Goal: Ask a question: Seek information or help from site administrators or community

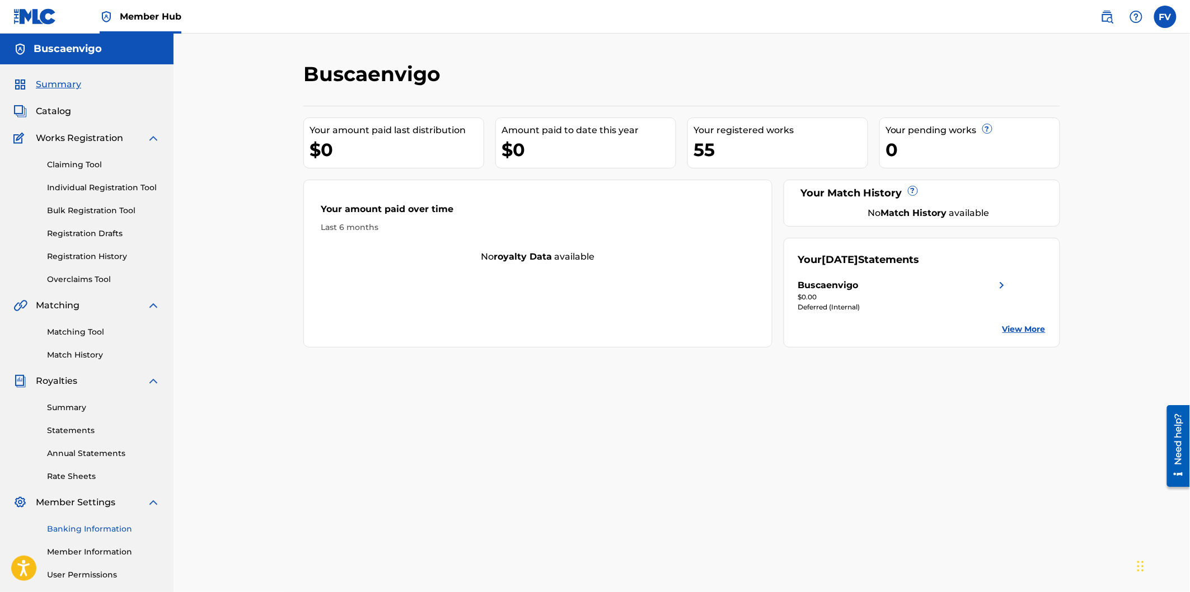
click at [85, 524] on link "Banking Information" at bounding box center [103, 530] width 113 height 12
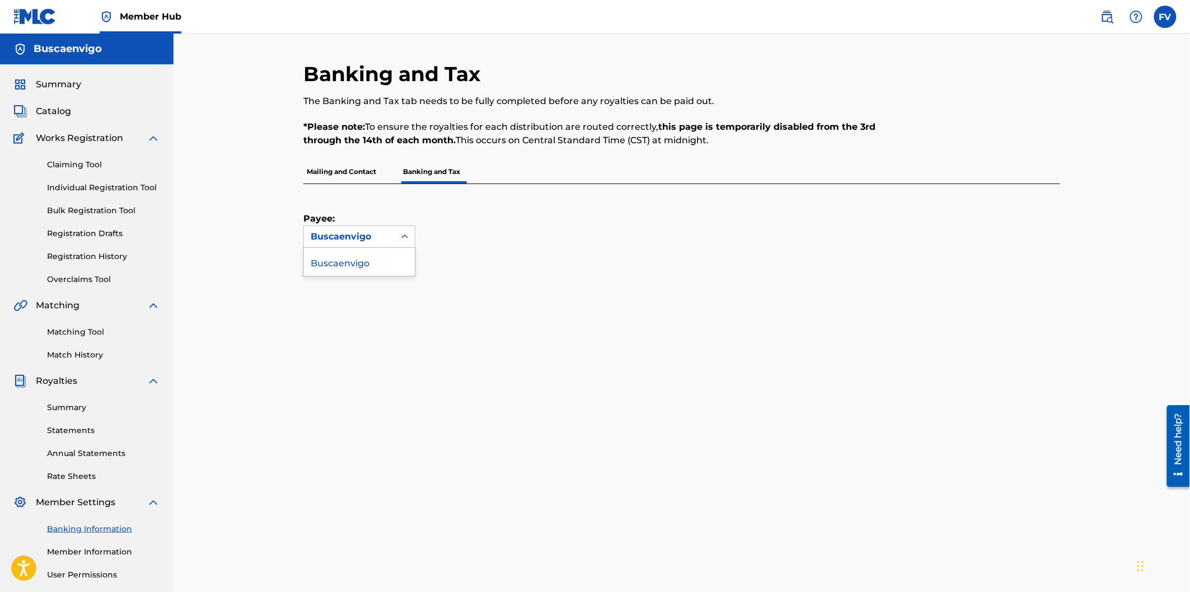
click at [410, 237] on icon at bounding box center [404, 236] width 11 height 11
click at [429, 167] on p "Banking and Tax" at bounding box center [432, 172] width 64 height 24
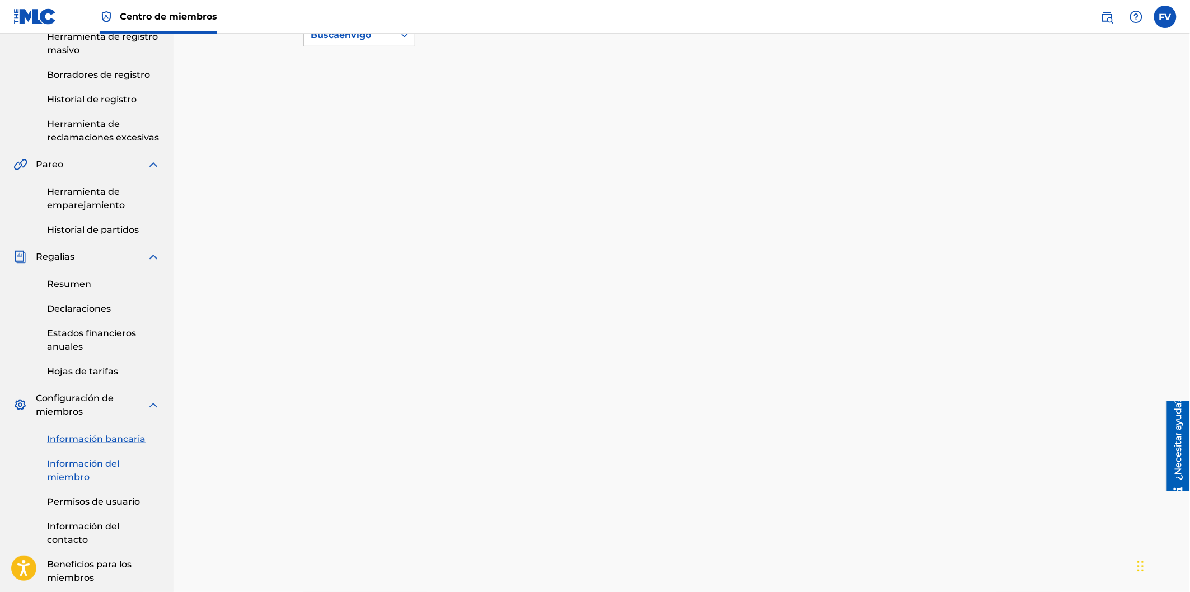
scroll to position [226, 0]
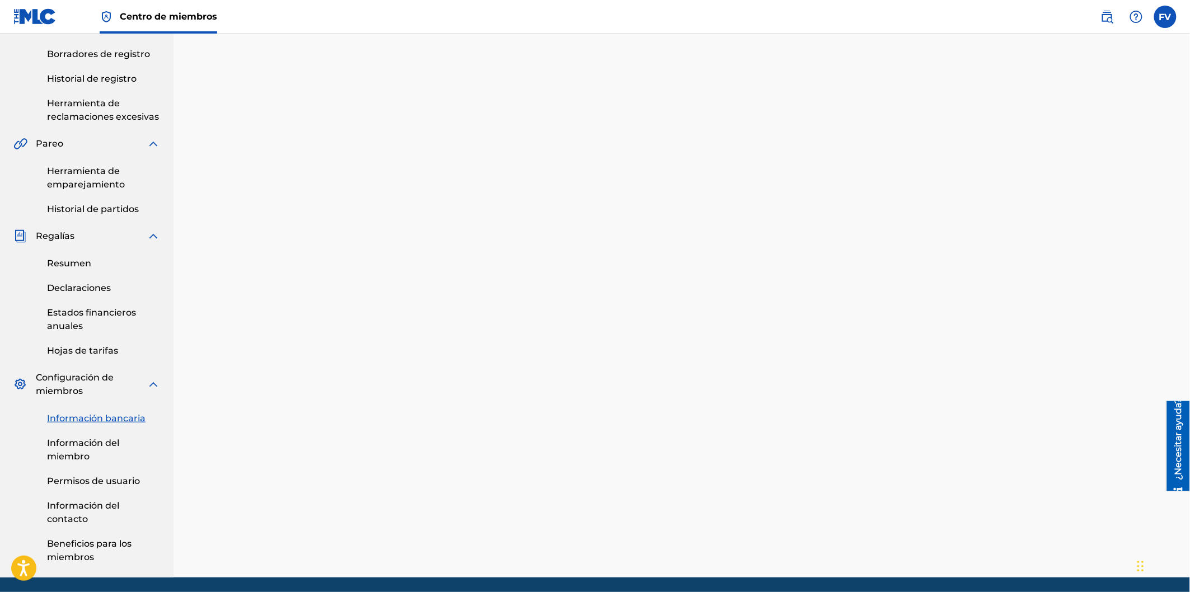
click at [408, 382] on div "Banca e Impuestos La pestaña Banca e Impuestos debe completarse en su totalidad…" at bounding box center [681, 207] width 757 height 742
click at [1180, 448] on font "¿Necesitar ayuda?" at bounding box center [1178, 439] width 11 height 82
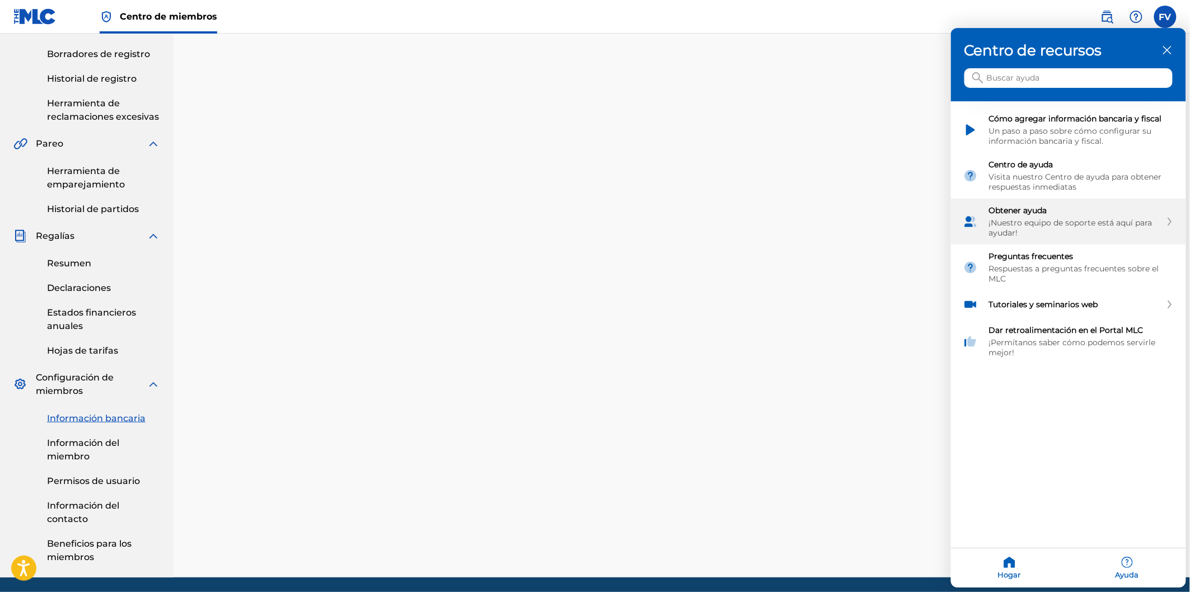
click at [1072, 218] on font "¡Nuestro equipo de soporte está aquí para ayudar!" at bounding box center [1070, 228] width 163 height 20
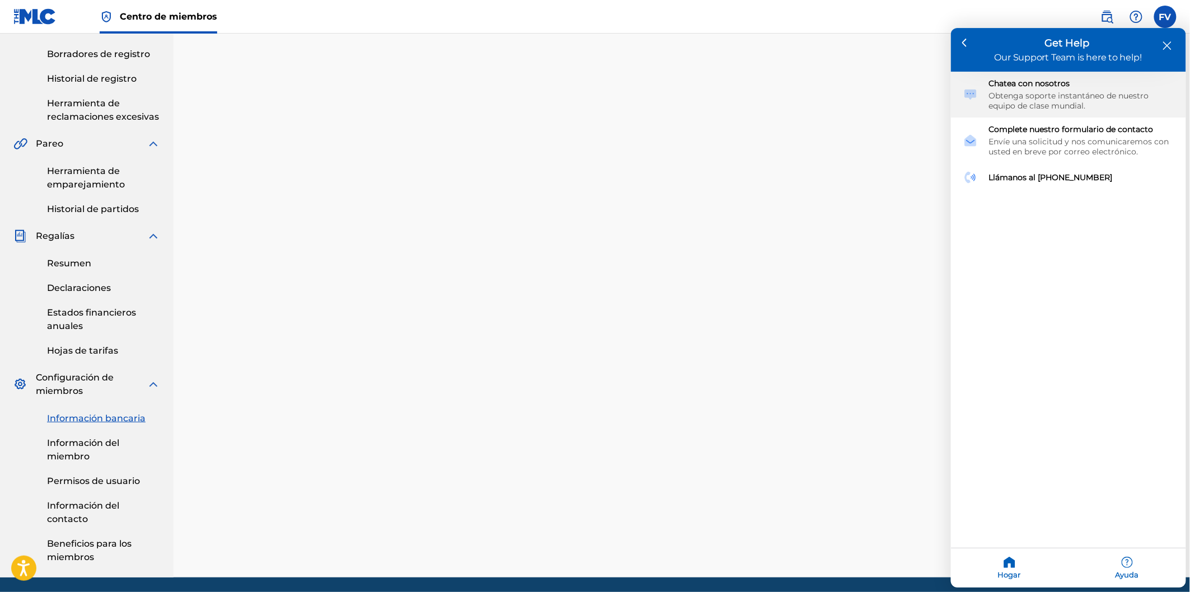
click at [1045, 97] on font "Obtenga soporte instantáneo de nuestro equipo de clase mundial." at bounding box center [1069, 101] width 160 height 20
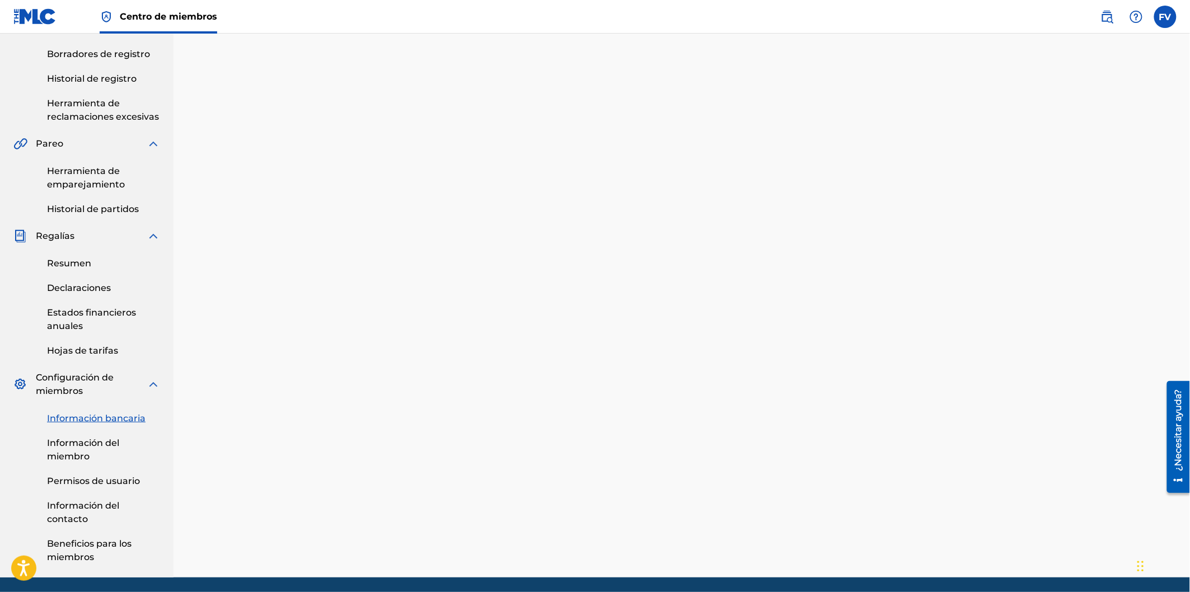
click at [1171, 441] on div "¿Necesitar ayuda?" at bounding box center [1178, 430] width 15 height 82
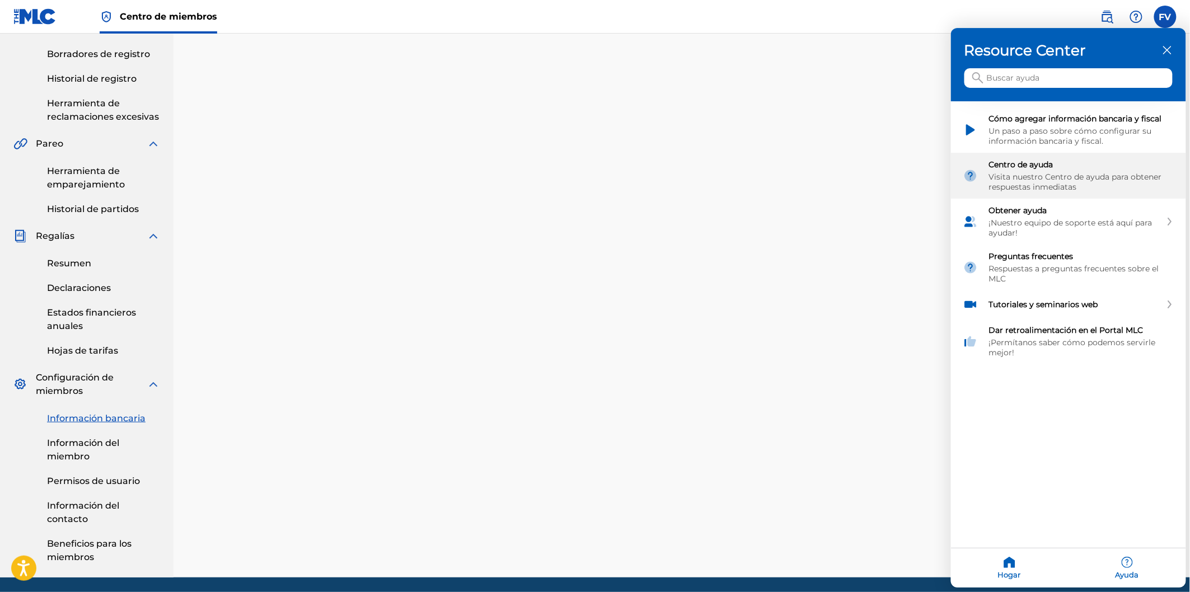
click at [1051, 174] on font "Visita nuestro Centro de ayuda para obtener respuestas inmediatas" at bounding box center [1075, 182] width 173 height 20
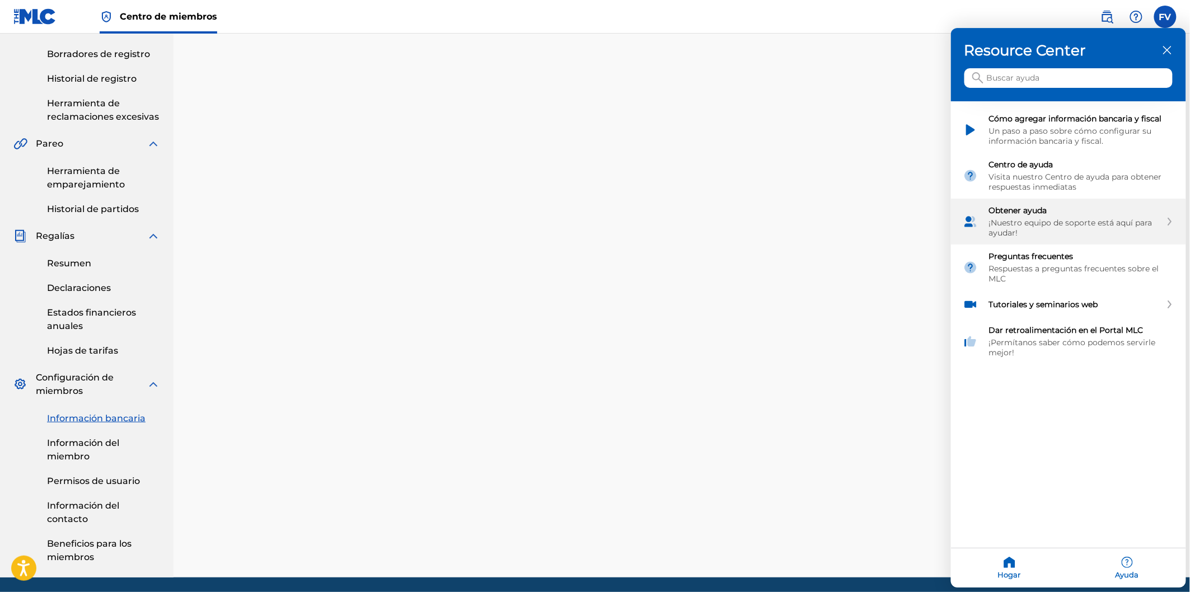
click at [1025, 218] on font "¡Nuestro equipo de soporte está aquí para ayudar!" at bounding box center [1070, 228] width 163 height 20
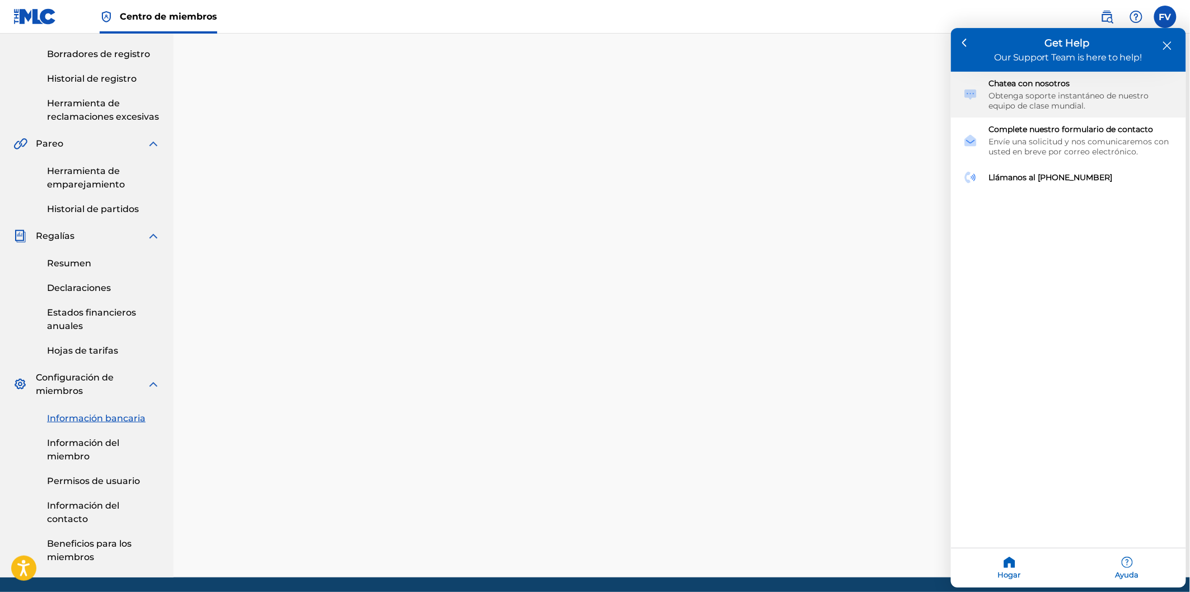
click at [1048, 102] on font "Obtenga soporte instantáneo de nuestro equipo de clase mundial." at bounding box center [1069, 101] width 160 height 20
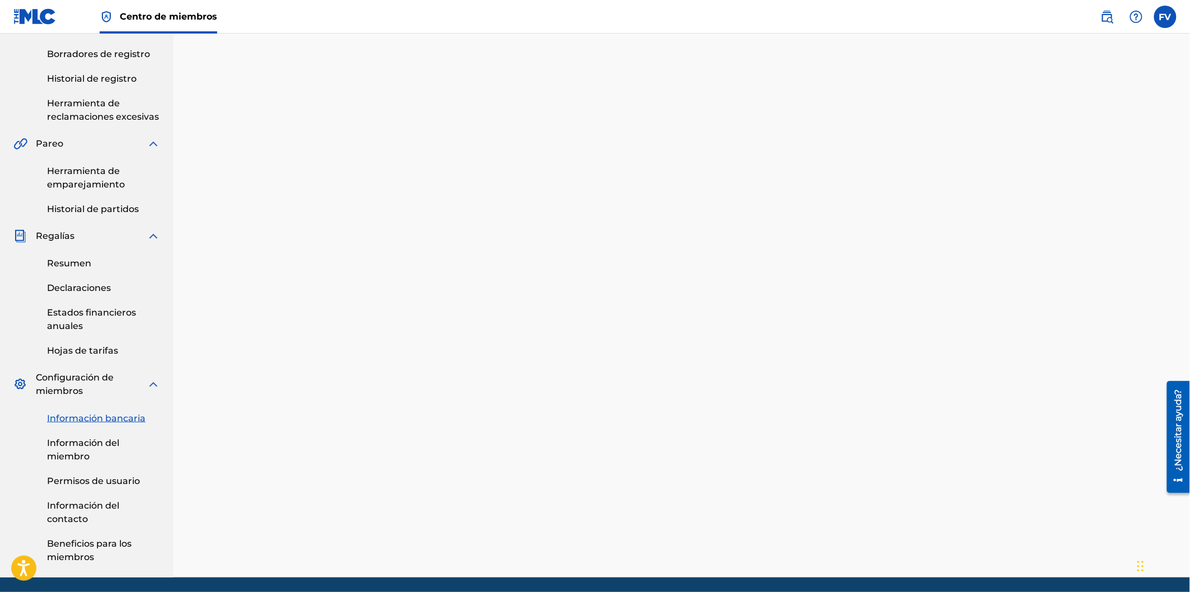
click at [1176, 427] on font "¿Necesitar ayuda?" at bounding box center [1178, 430] width 11 height 82
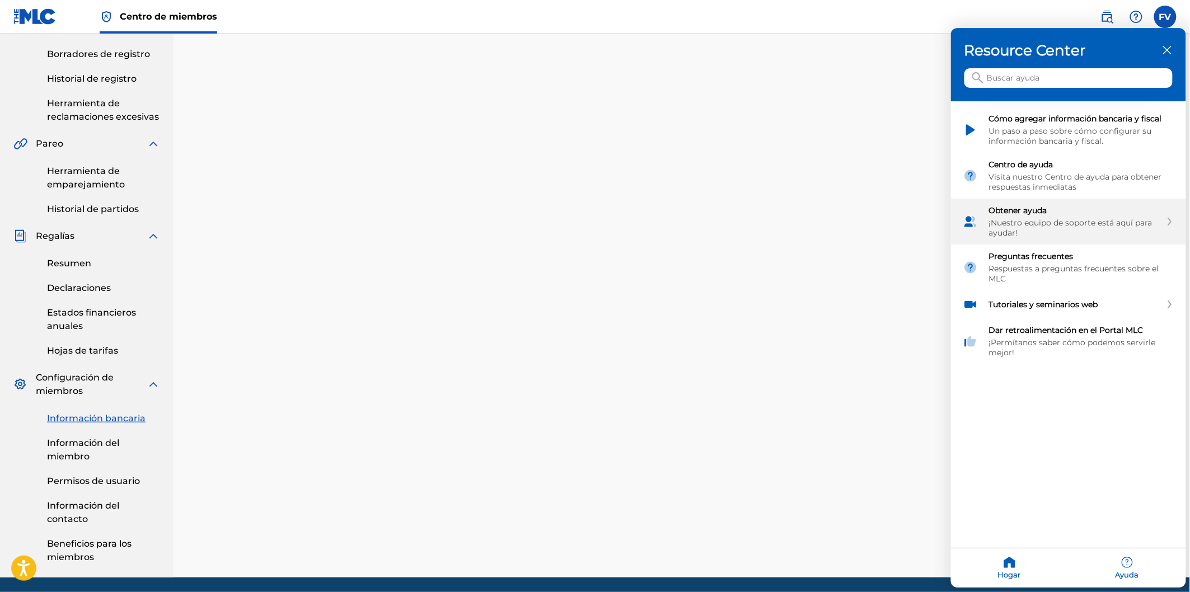
click at [1021, 206] on font "Obtener ayuda" at bounding box center [1018, 211] width 58 height 10
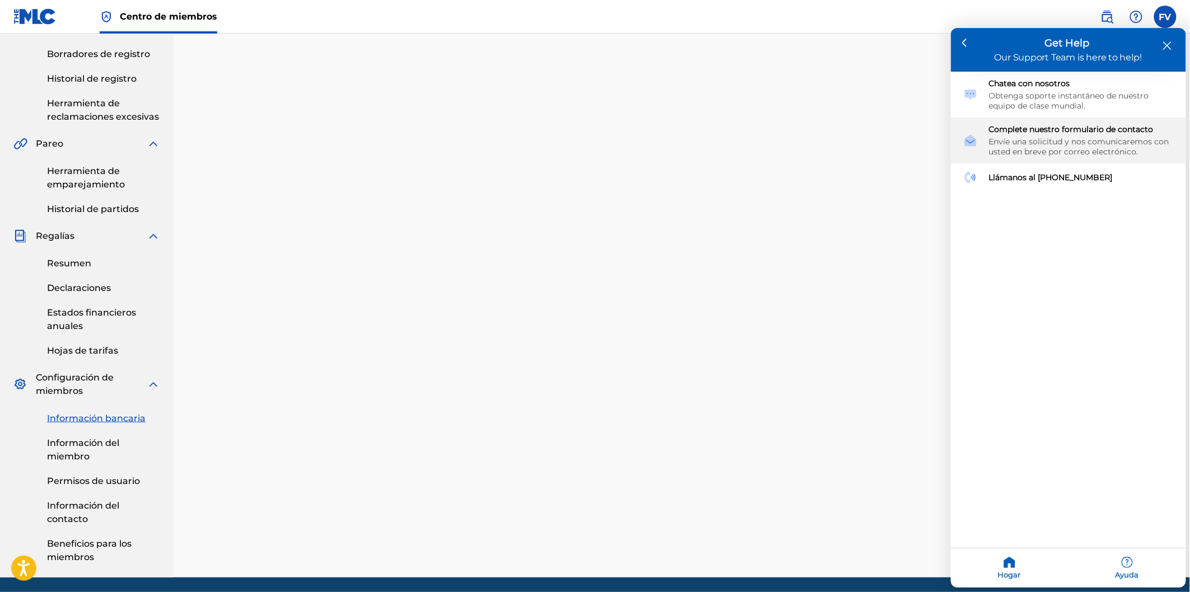
click at [1016, 134] on div "Complete nuestro formulario de contacto Envíe una solicitud y nos comunicaremos…" at bounding box center [1081, 141] width 185 height 32
click at [1014, 141] on font "Envíe una solicitud y nos comunicaremos con usted en breve por correo electróni…" at bounding box center [1079, 147] width 180 height 20
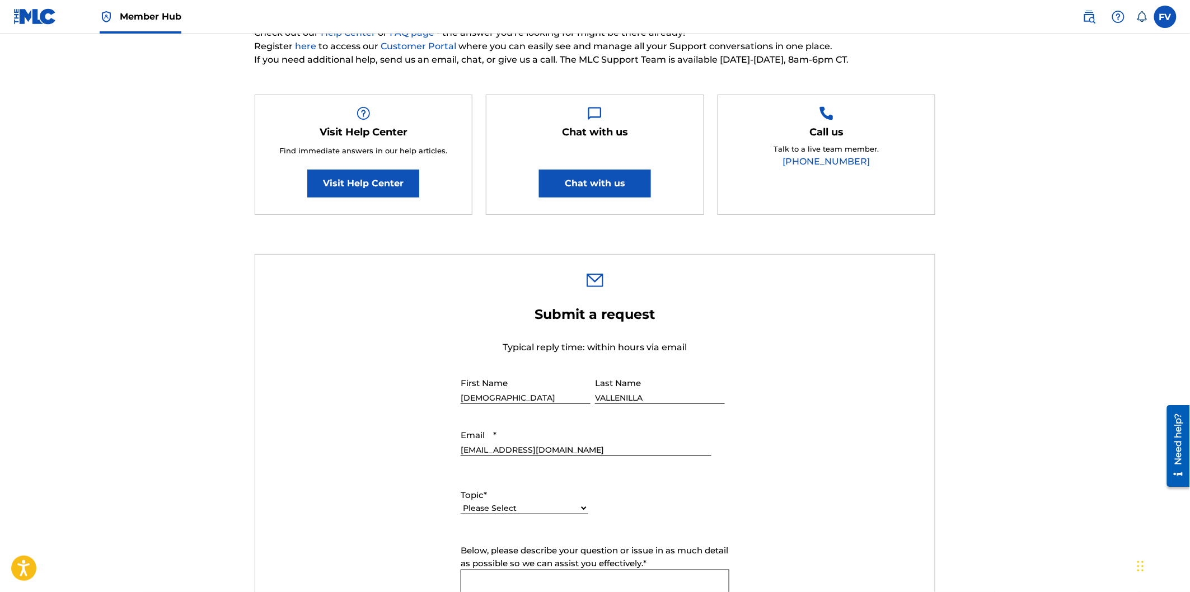
scroll to position [373, 0]
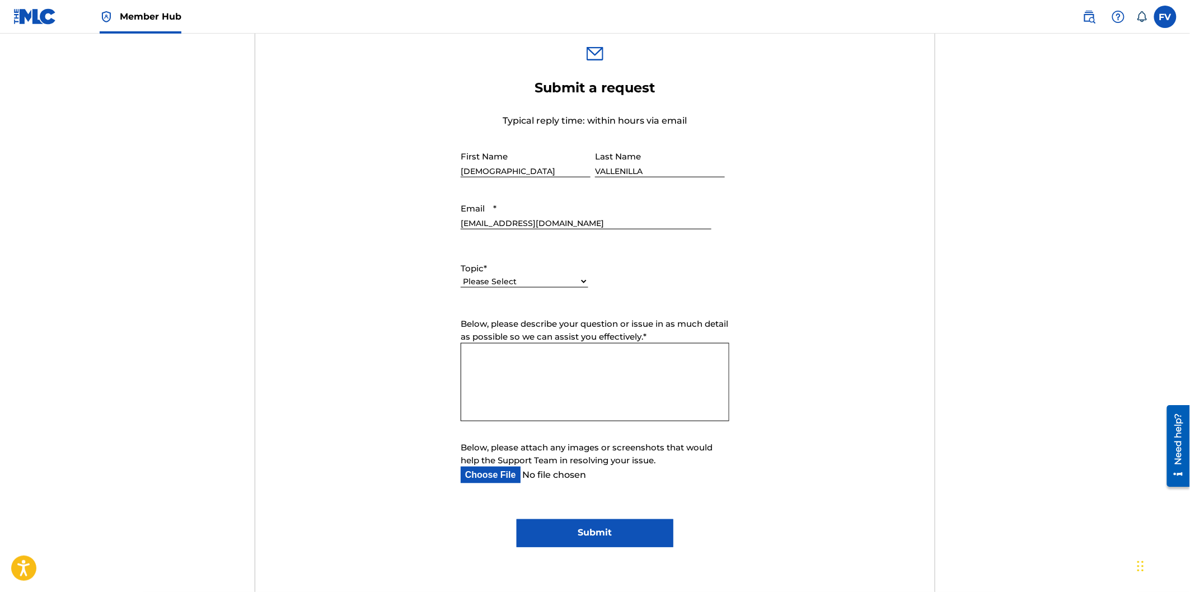
click at [580, 282] on select "Please Select I need help with my account I need help with managing my catalog …" at bounding box center [525, 282] width 128 height 12
select select "I need help with payment"
click at [461, 276] on select "Please Select I need help with my account I need help with managing my catalog …" at bounding box center [525, 282] width 128 height 12
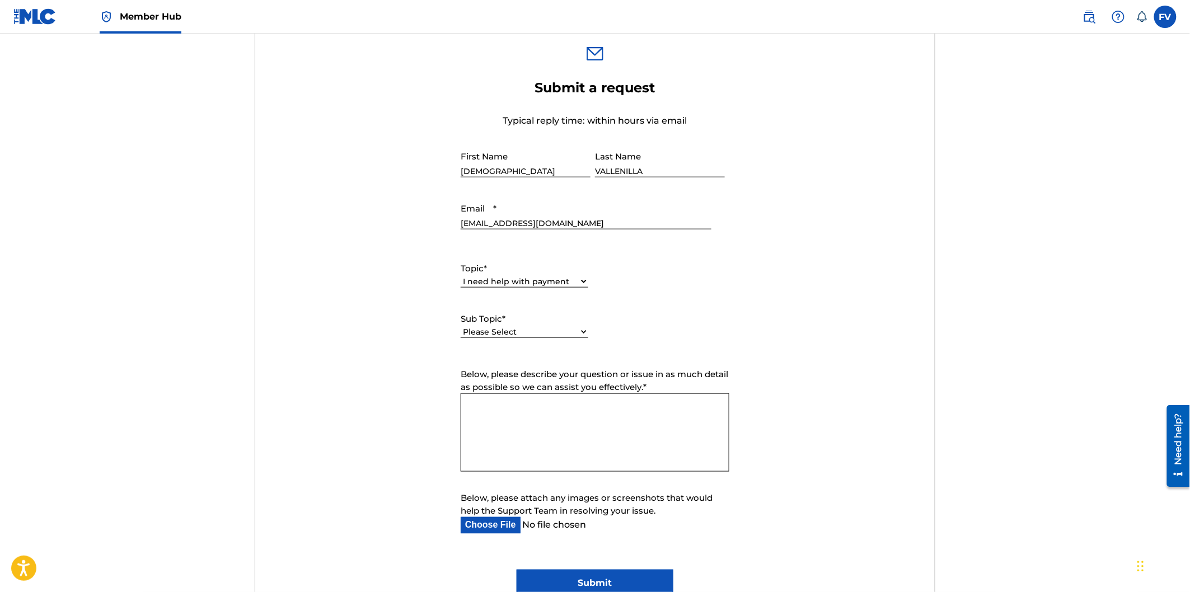
click at [530, 426] on textarea "Below, please describe your question or issue in as much detail as possible so …" at bounding box center [595, 433] width 269 height 78
paste textarea "I have already added the information to my bank account, but to date I do not s…"
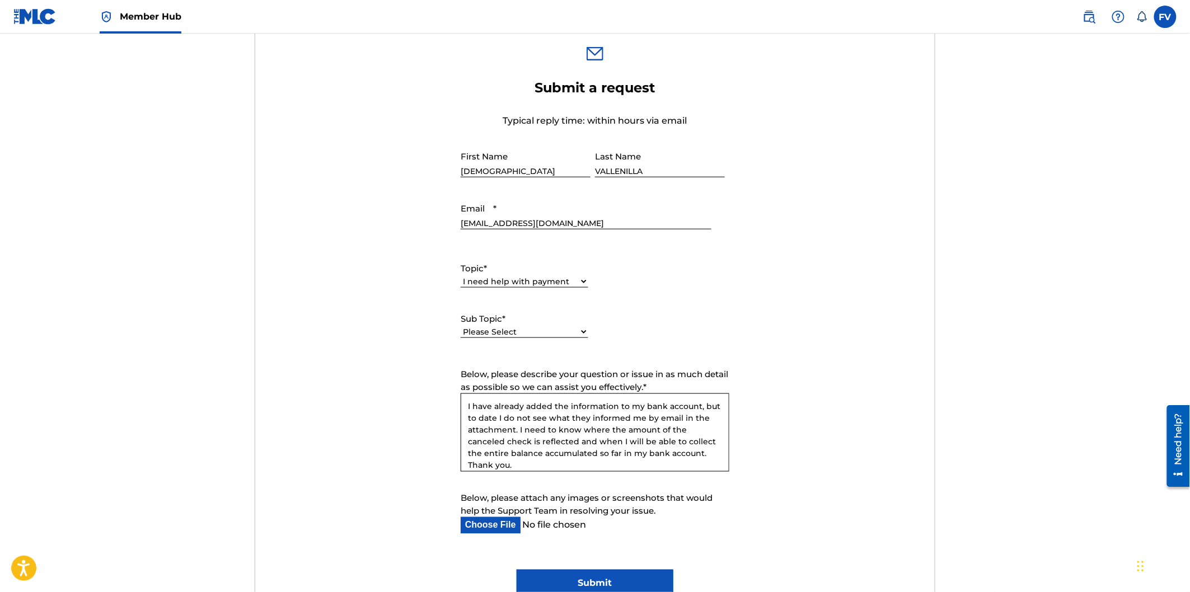
scroll to position [10, 0]
click at [466, 406] on textarea "I have already added the information to my bank account, but to date I do not s…" at bounding box center [595, 433] width 269 height 78
click at [477, 405] on textarea "I have already added the information to my bank account, but to date I do not s…" at bounding box center [595, 433] width 269 height 78
type textarea "Hi, I have already added the information to my bank account, but to date I do n…"
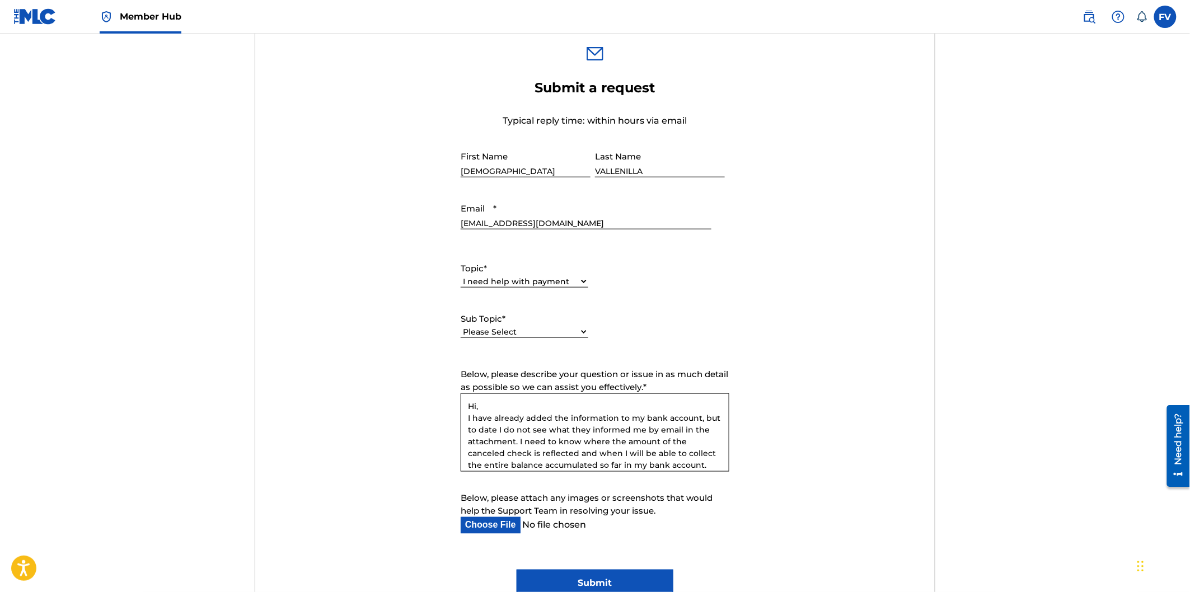
scroll to position [18, 0]
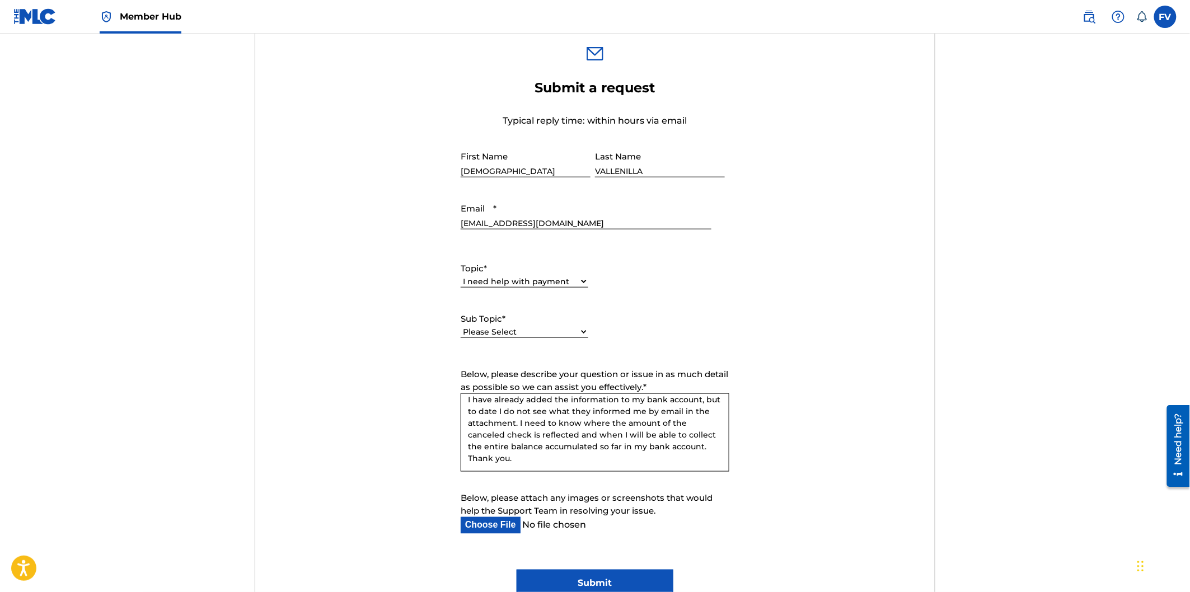
click at [532, 525] on input "Below, please attach any images or screenshots that would help the Support Team…" at bounding box center [586, 525] width 251 height 17
type input "C:\fakepath\Aclaración sobre Fondos de Cheque Cancelado Re_ Seguimiento de MLC …"
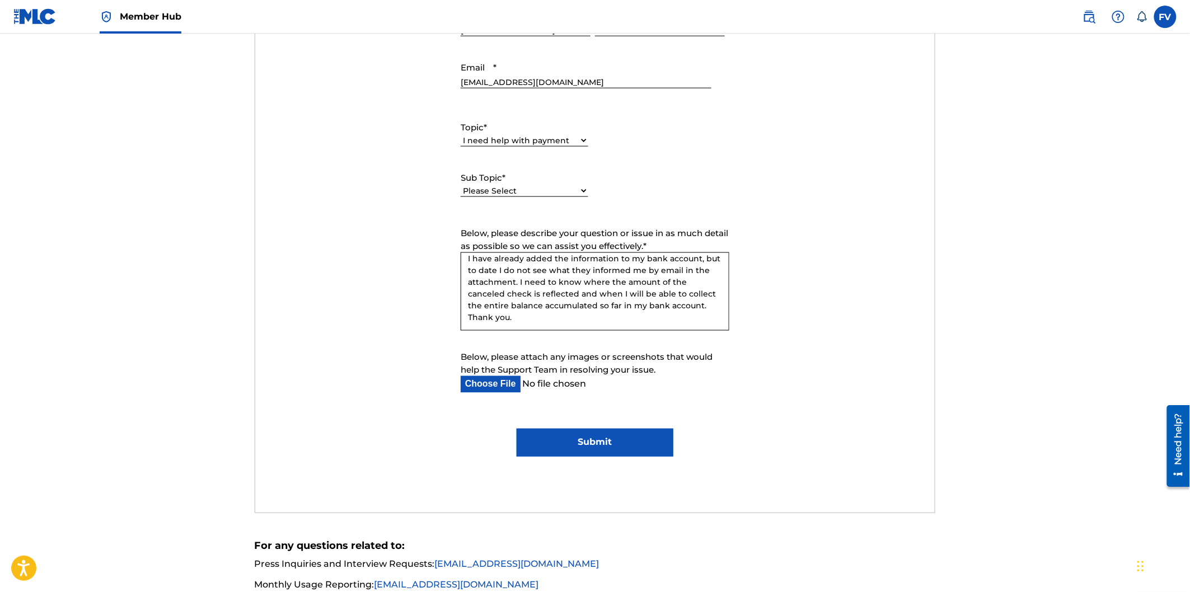
scroll to position [622, 0]
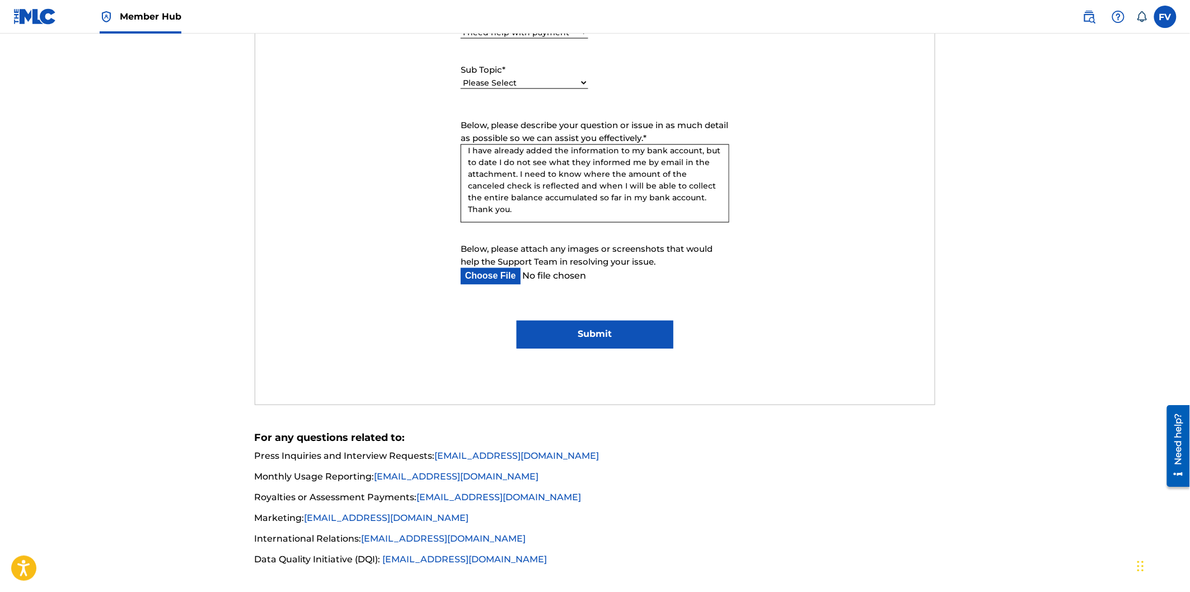
drag, startPoint x: 516, startPoint y: 211, endPoint x: 495, endPoint y: 211, distance: 21.3
click at [495, 211] on textarea "Hi, I have already added the information to my bank account, but to date I do n…" at bounding box center [595, 183] width 269 height 78
type textarea "Hi, I have already added the information to my bank account, but to date I do n…"
click at [592, 335] on input "Submit" at bounding box center [595, 335] width 156 height 28
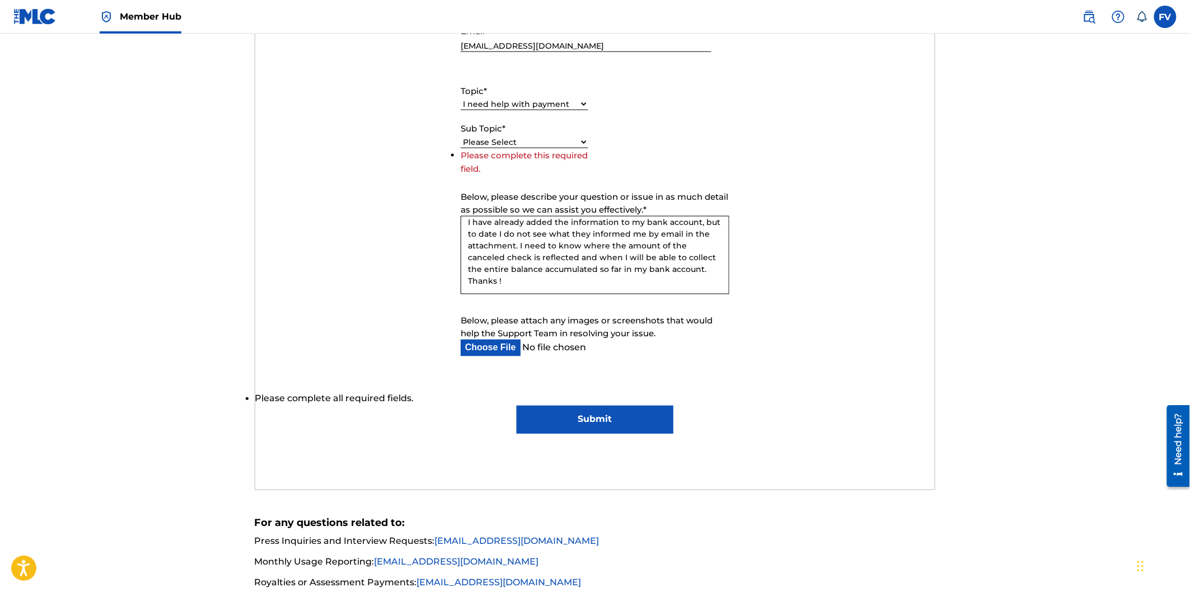
scroll to position [373, 0]
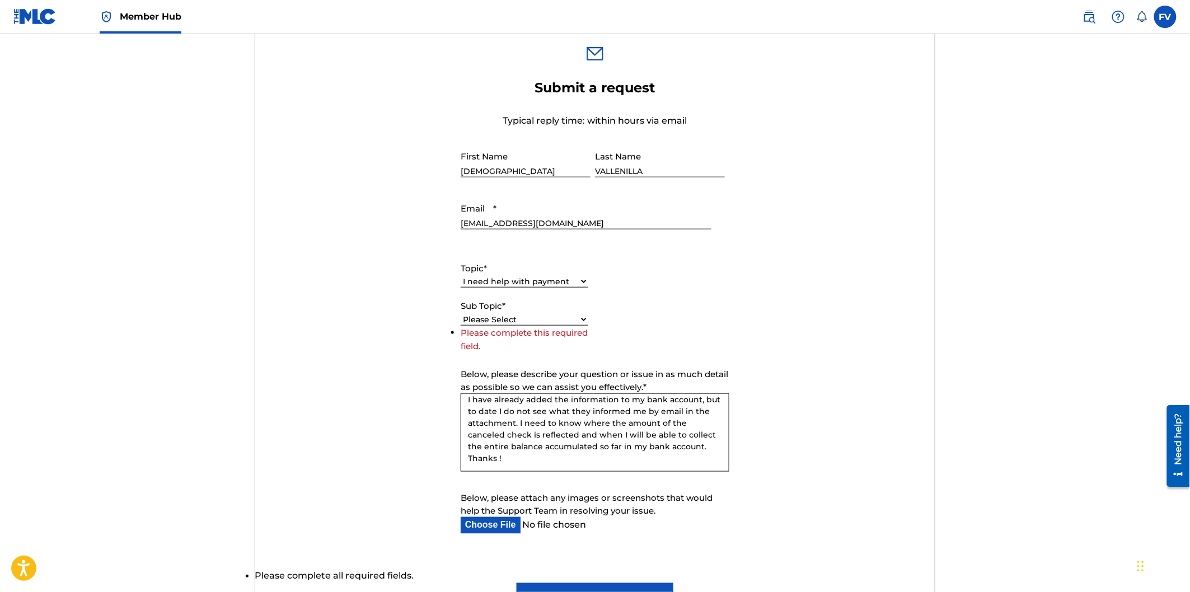
click at [573, 318] on select "Please Select I need help setting up my payment information in The MLC Portal I…" at bounding box center [525, 320] width 128 height 12
click at [461, 314] on select "Please Select I need help setting up my payment information in The MLC Portal I…" at bounding box center [525, 320] width 128 height 12
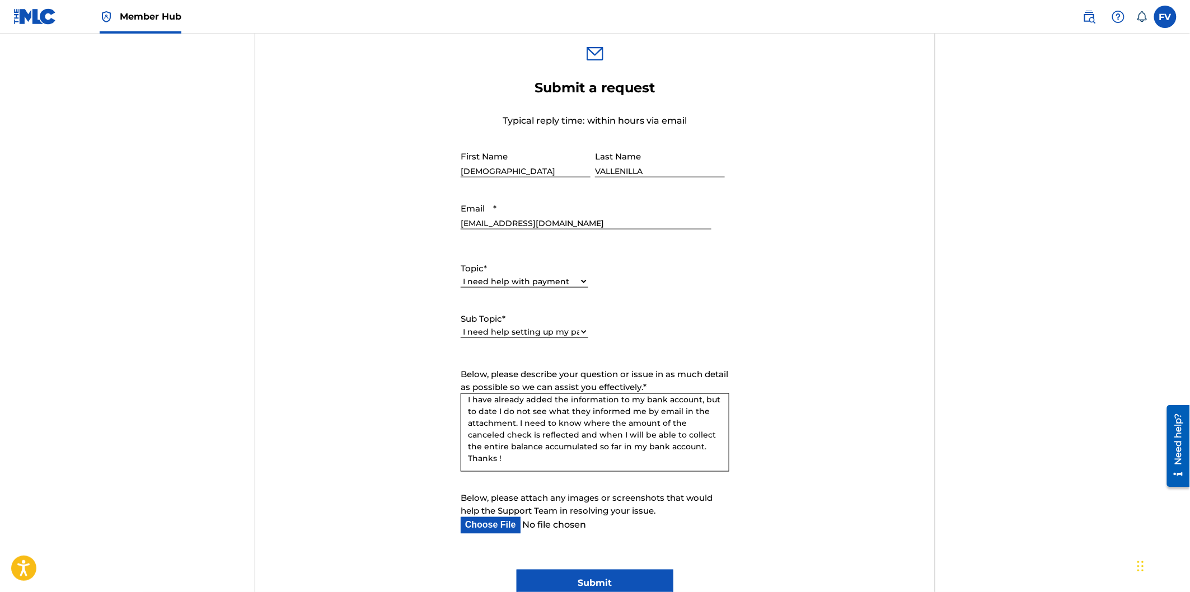
click at [580, 330] on select "Please Select I need help setting up my payment information in The MLC Portal I…" at bounding box center [525, 332] width 128 height 12
click at [461, 326] on select "Please Select I need help setting up my payment information in The MLC Portal I…" at bounding box center [525, 332] width 128 height 12
click at [618, 339] on div "Topic * Please Select I need help with my account I need help with managing my …" at bounding box center [595, 300] width 269 height 101
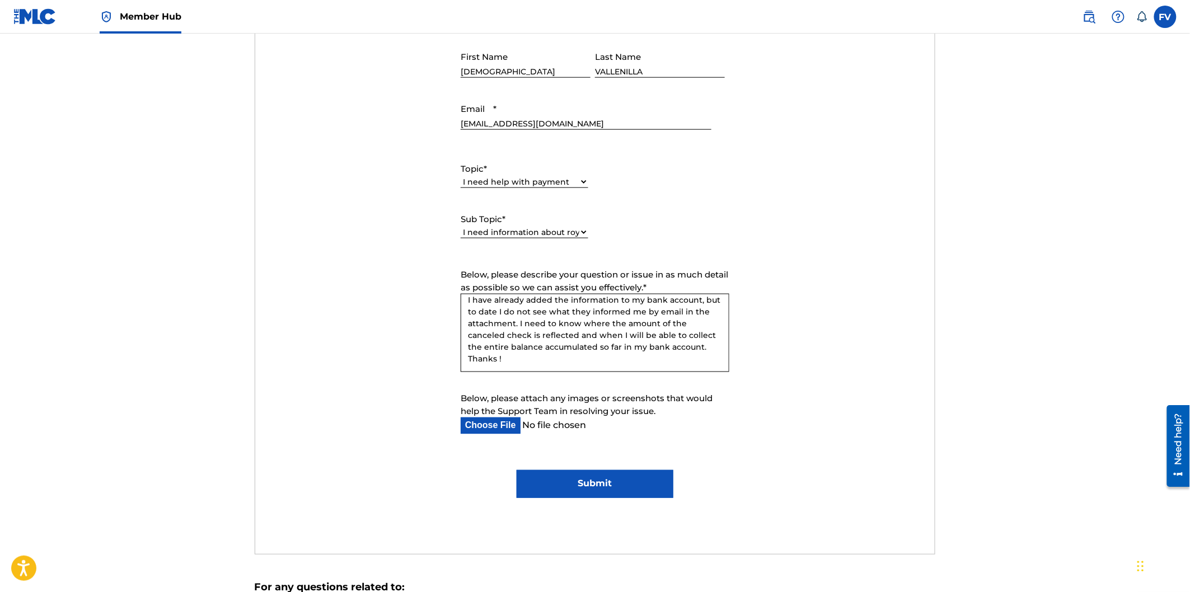
scroll to position [497, 0]
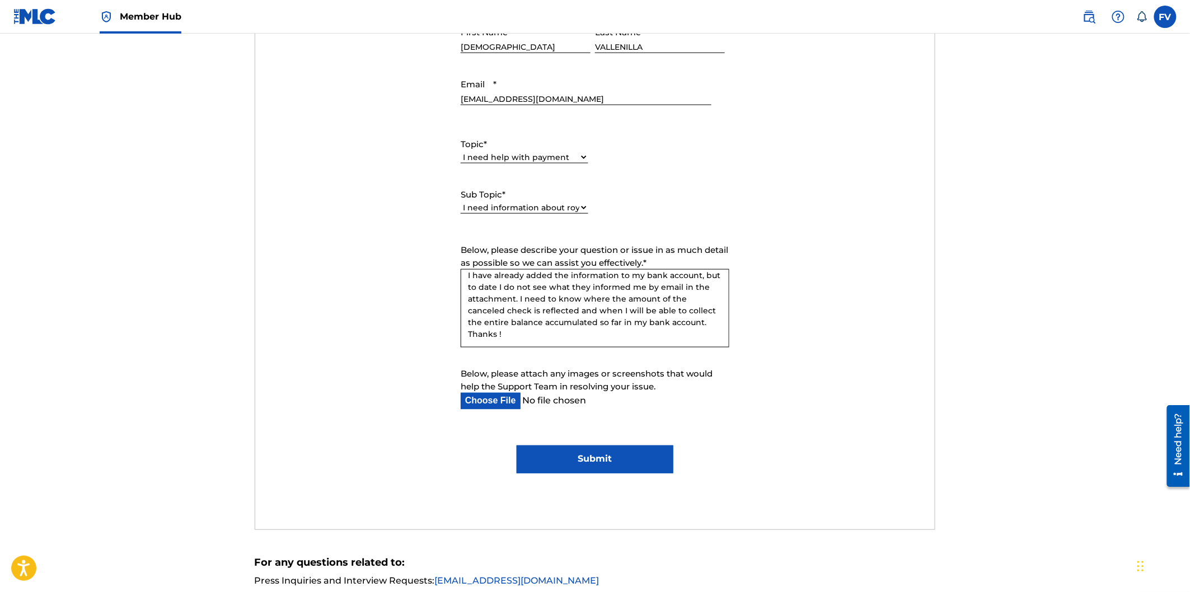
click at [575, 205] on select "Please Select I need help setting up my payment information in The MLC Portal I…" at bounding box center [525, 208] width 128 height 12
select select "I need a payment error resolved"
click at [461, 202] on select "Please Select I need help setting up my payment information in The MLC Portal I…" at bounding box center [525, 208] width 128 height 12
click at [652, 199] on div "Topic * Please Select I need help with my account I need help with managing my …" at bounding box center [595, 175] width 269 height 101
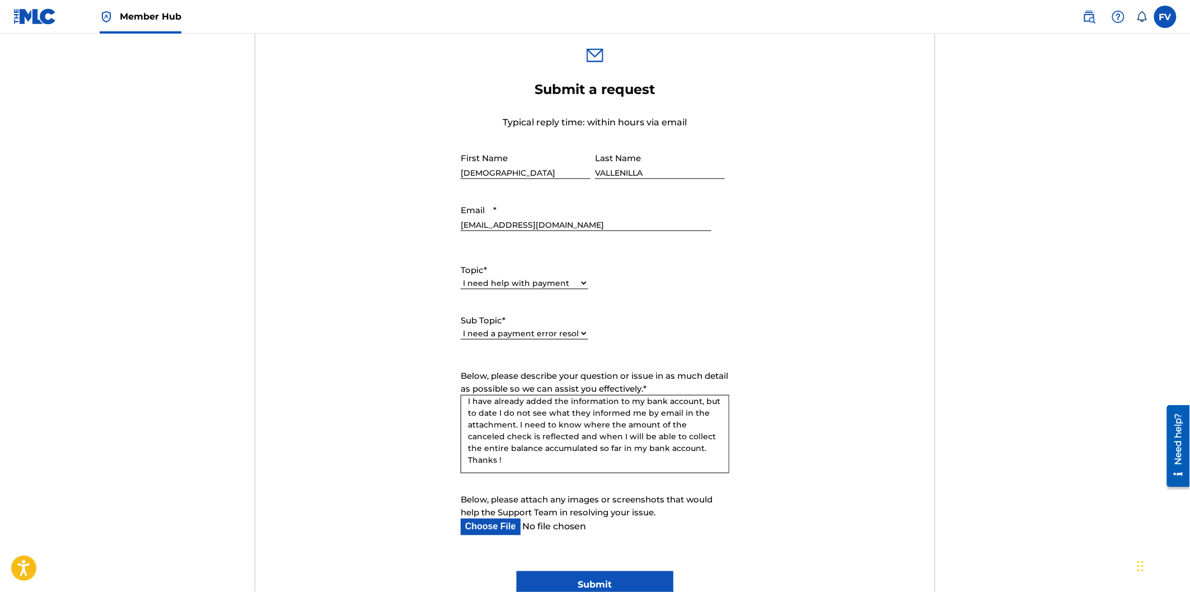
scroll to position [365, 0]
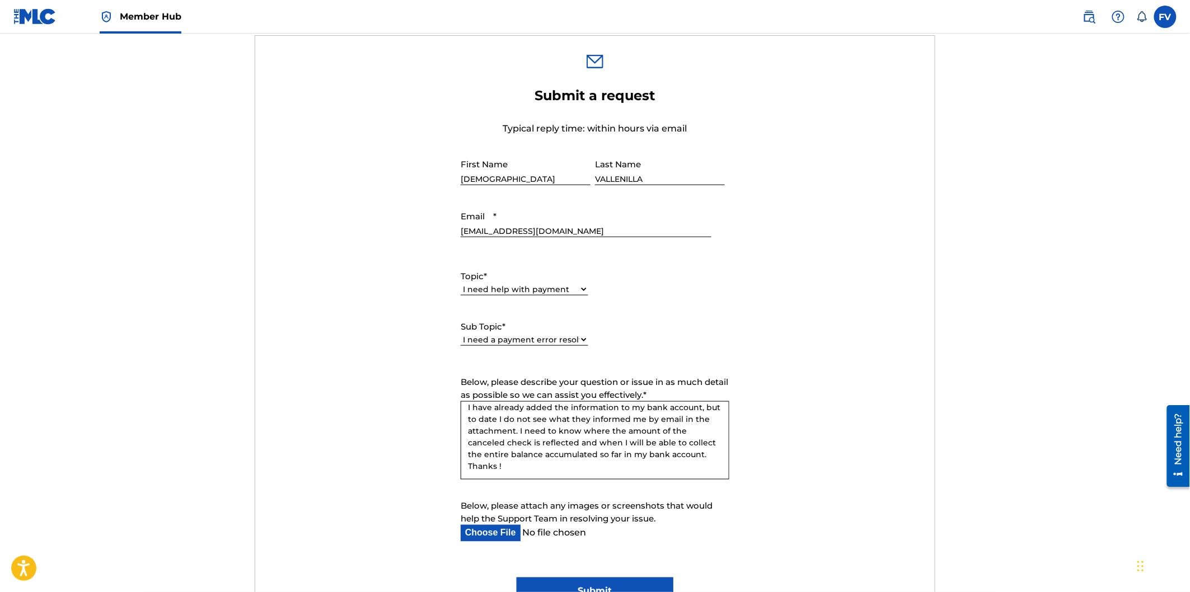
click at [568, 288] on select "Please Select I need help with my account I need help with managing my catalog …" at bounding box center [525, 290] width 128 height 12
click at [644, 282] on div "Topic * Please Select I need help with my account I need help with managing my …" at bounding box center [595, 308] width 269 height 101
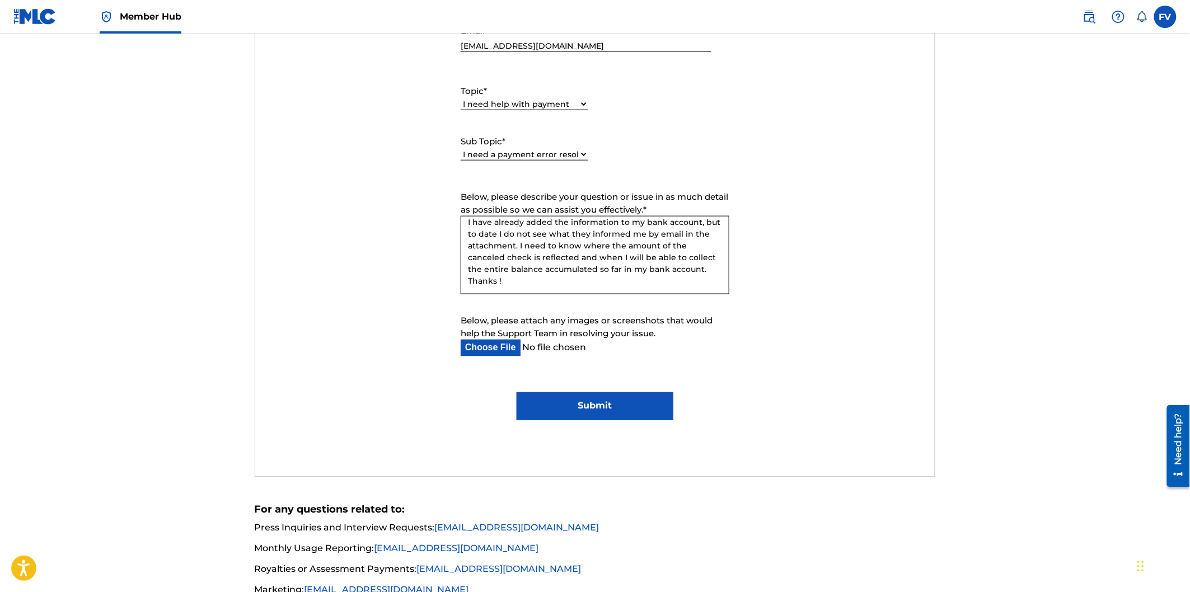
scroll to position [552, 0]
click at [591, 404] on input "Submit" at bounding box center [595, 405] width 156 height 28
click at [598, 403] on input "Submit" at bounding box center [595, 405] width 156 height 28
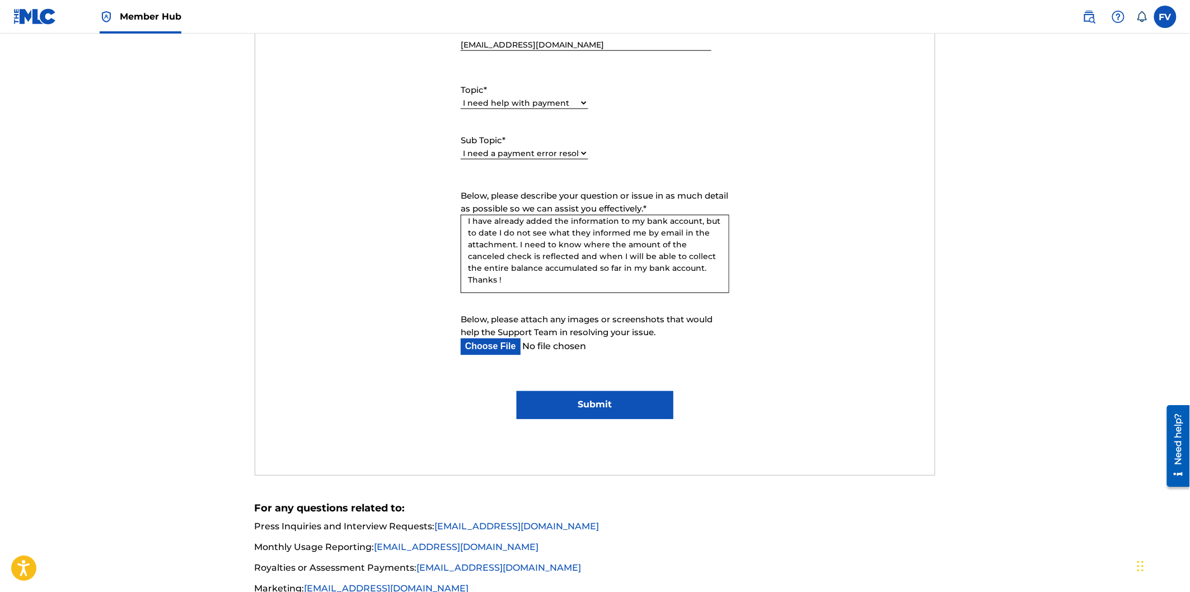
click at [598, 403] on input "Submit" at bounding box center [595, 405] width 156 height 28
click at [777, 367] on form "Submit a request Typical reply time: within hours via email First Name FRANKLIM…" at bounding box center [595, 160] width 680 height 518
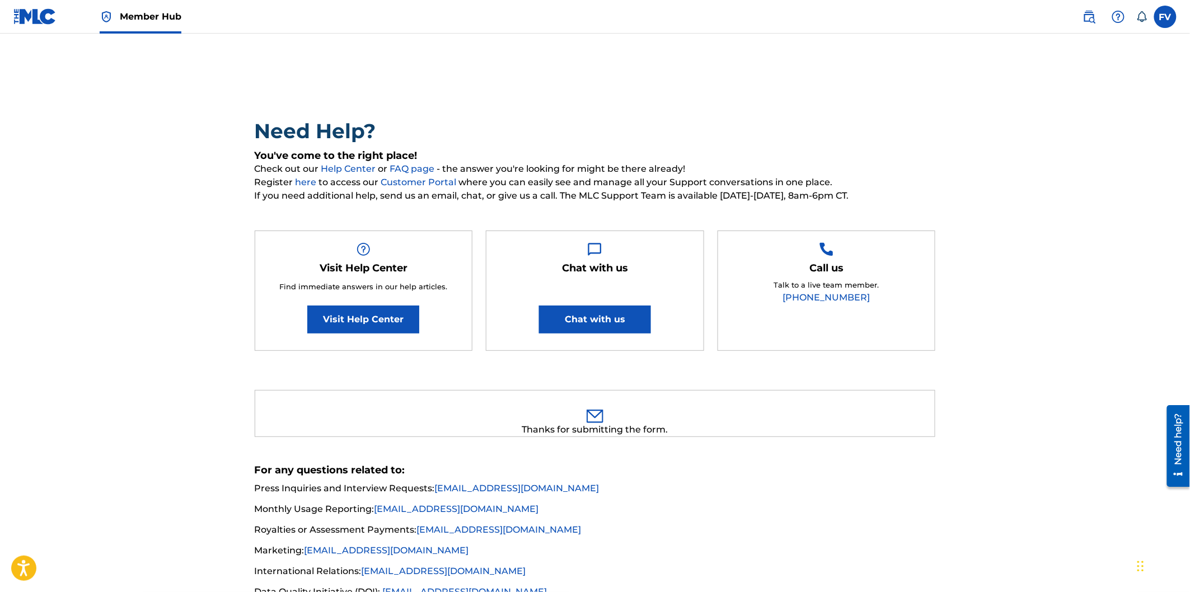
scroll to position [0, 0]
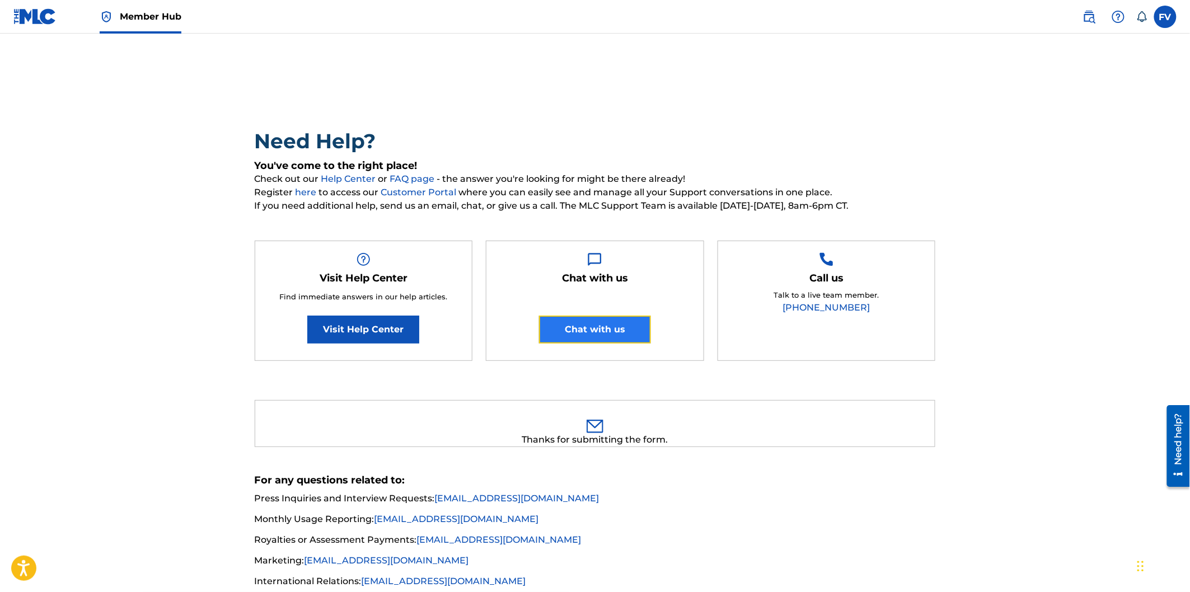
click at [584, 325] on button "Chat with us" at bounding box center [595, 330] width 112 height 28
click at [597, 331] on button "Chat with us" at bounding box center [595, 330] width 112 height 28
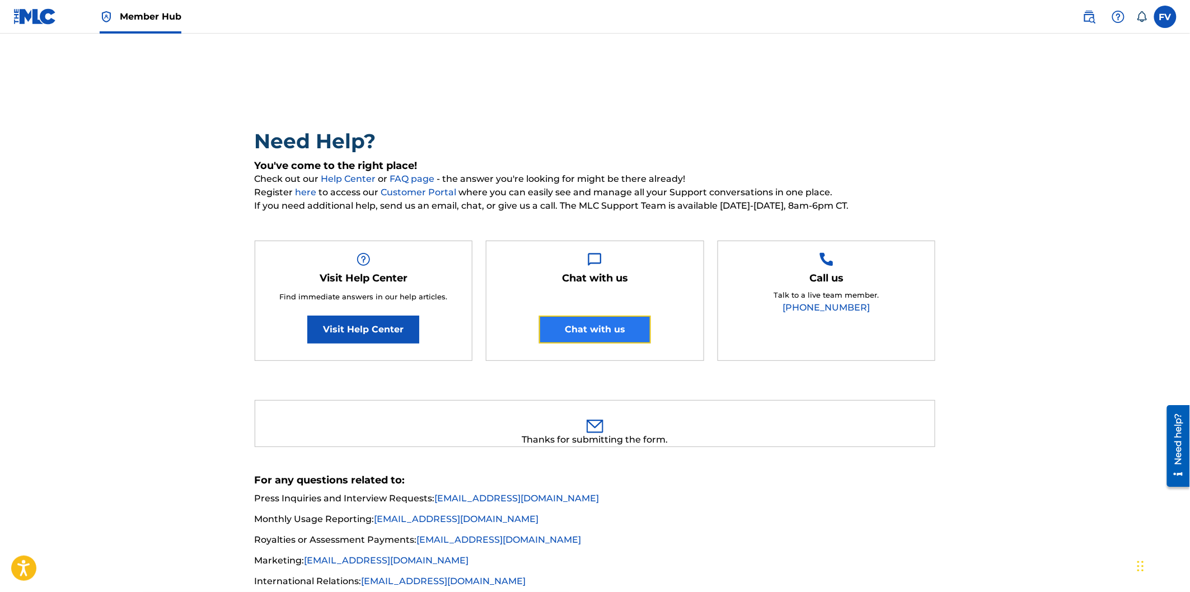
click at [597, 331] on button "Chat with us" at bounding box center [595, 330] width 112 height 28
click at [43, 16] on img at bounding box center [34, 16] width 43 height 16
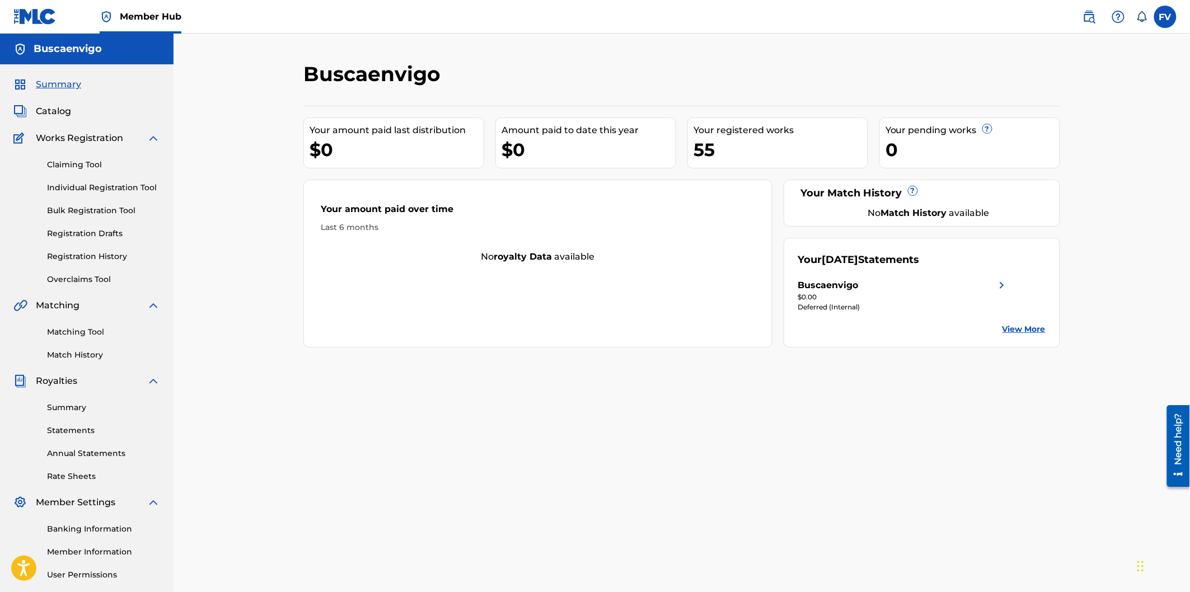
click at [1026, 325] on link "View More" at bounding box center [1024, 330] width 43 height 12
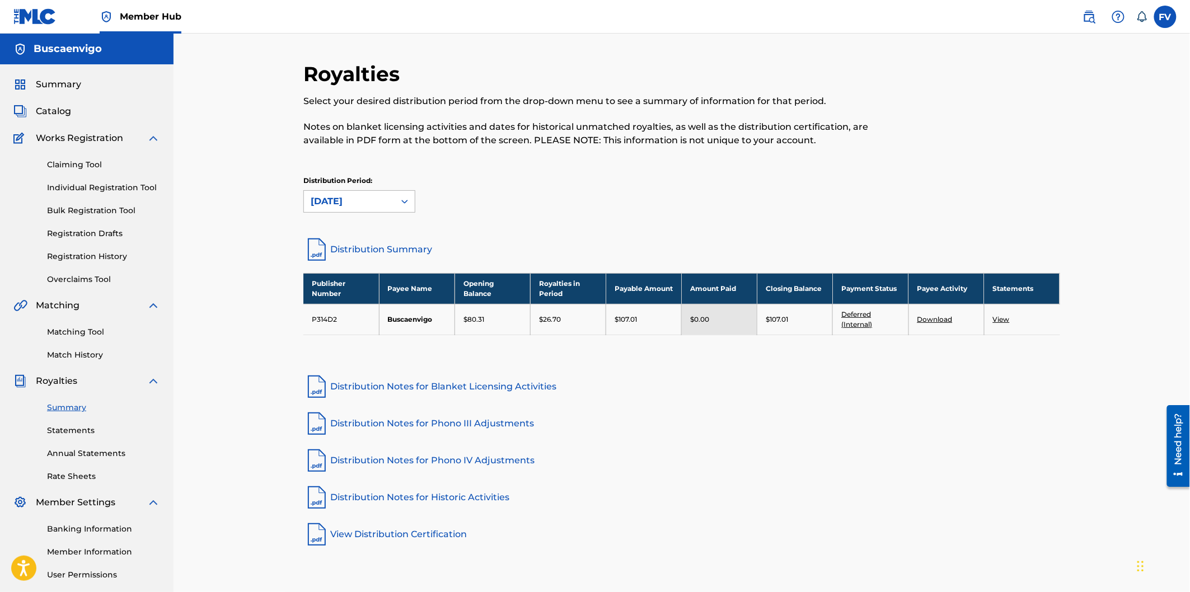
click at [398, 200] on div at bounding box center [405, 201] width 20 height 20
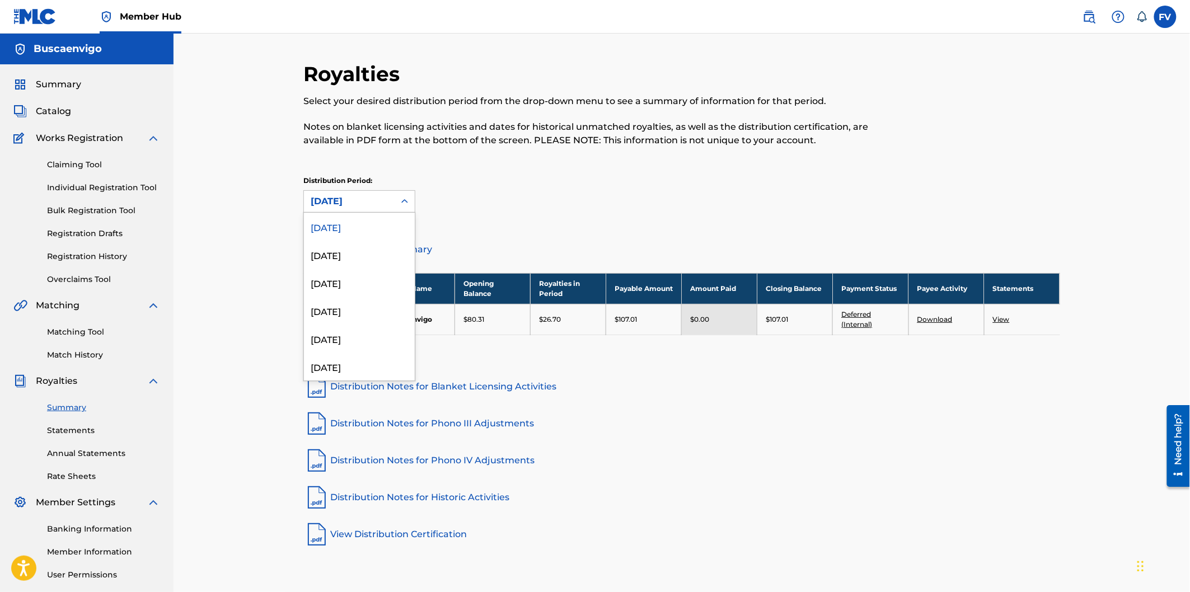
click at [398, 199] on div at bounding box center [405, 201] width 20 height 20
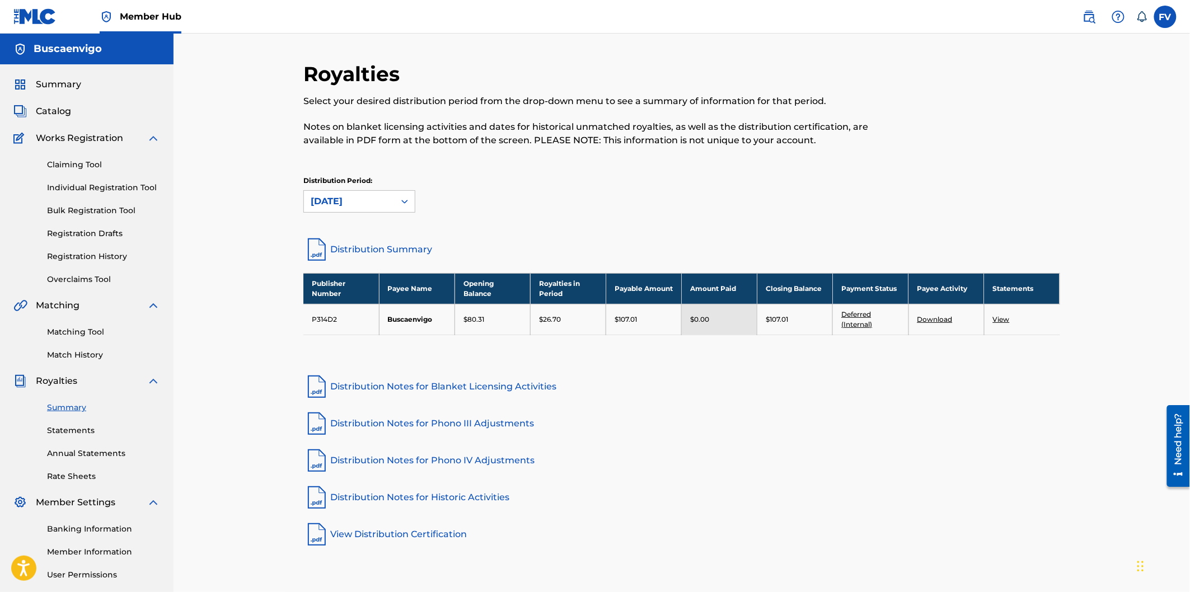
click at [494, 200] on div "Distribution Period: September 2025" at bounding box center [681, 194] width 757 height 37
click at [49, 78] on span "Summary" at bounding box center [58, 84] width 45 height 13
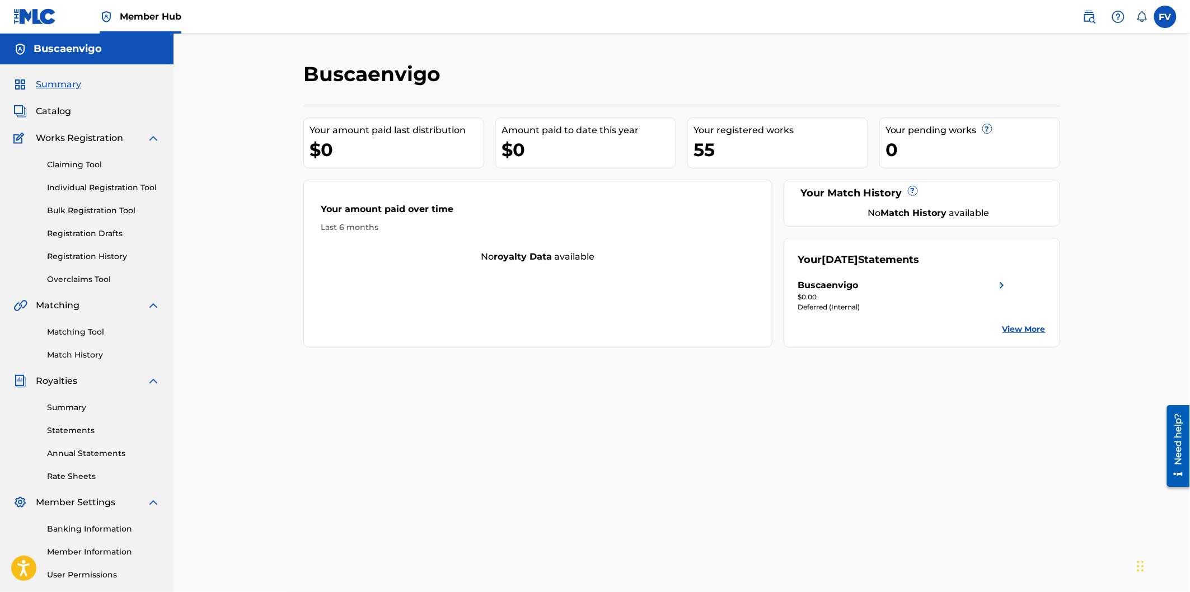
click at [844, 305] on div "Deferred (Internal)" at bounding box center [903, 307] width 211 height 10
